Goal: Check status: Check status

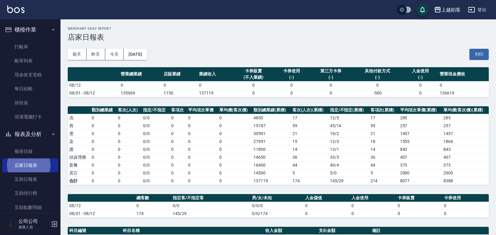
scroll to position [76, 0]
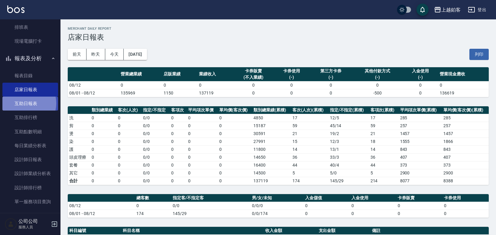
click at [23, 103] on link "互助日報表" at bounding box center [30, 103] width 56 height 14
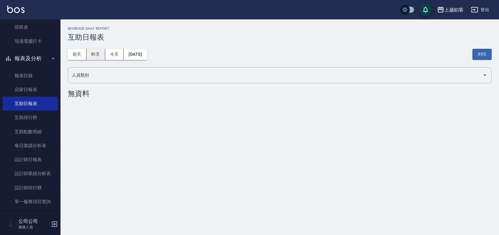
click at [100, 58] on button "昨天" at bounding box center [95, 54] width 19 height 11
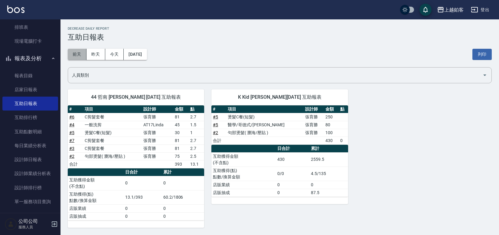
click at [84, 57] on button "前天" at bounding box center [77, 54] width 19 height 11
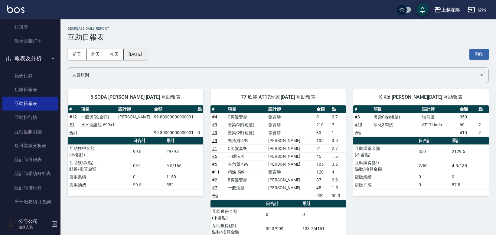
click at [129, 54] on button "[DATE]" at bounding box center [135, 54] width 23 height 11
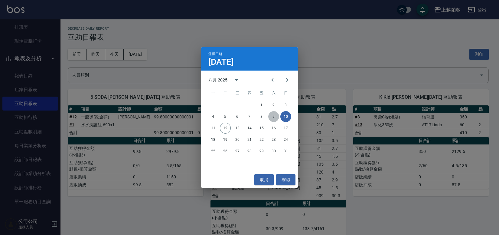
click at [273, 118] on button "9" at bounding box center [273, 116] width 11 height 11
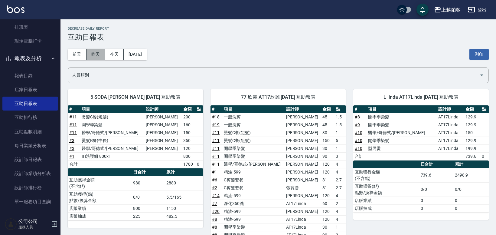
click at [99, 59] on button "昨天" at bounding box center [95, 54] width 19 height 11
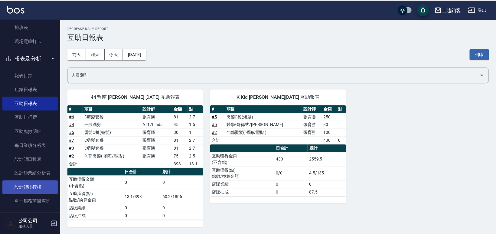
scroll to position [82, 0]
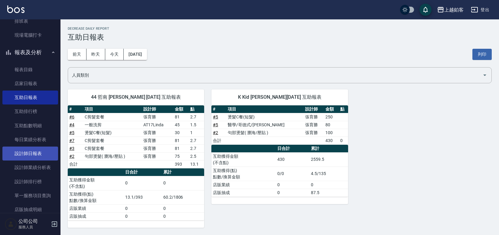
click at [41, 156] on link "設計師日報表" at bounding box center [30, 153] width 56 height 14
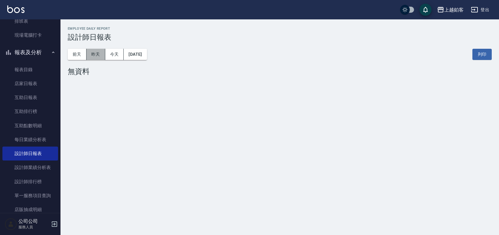
click at [90, 57] on button "昨天" at bounding box center [95, 54] width 19 height 11
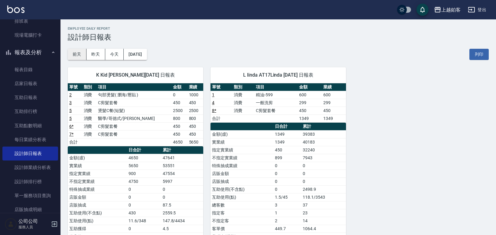
click at [77, 57] on button "前天" at bounding box center [77, 54] width 19 height 11
